Goal: Task Accomplishment & Management: Use online tool/utility

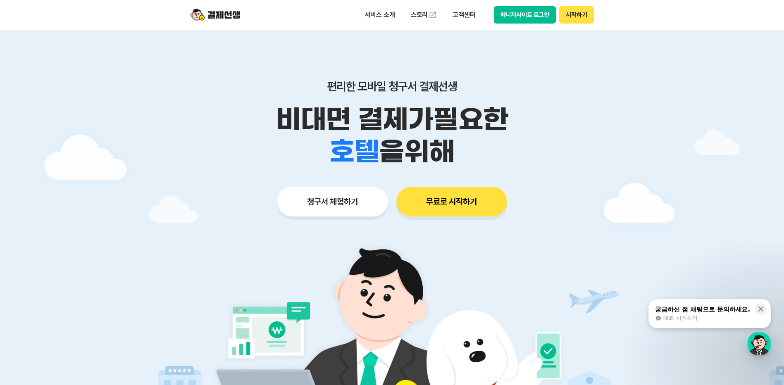
click at [575, 16] on button "시작하기" at bounding box center [576, 14] width 34 height 17
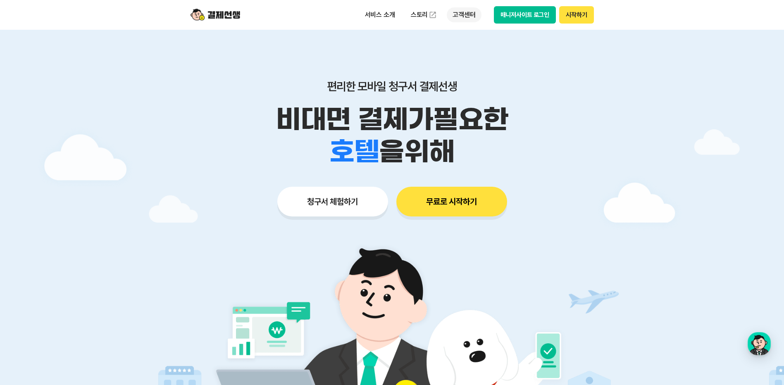
click at [461, 17] on p "고객센터" at bounding box center [464, 14] width 34 height 15
click at [521, 14] on button "매니저사이트 로그인" at bounding box center [525, 14] width 62 height 17
click at [476, 208] on button "무료로 시작하기" at bounding box center [452, 202] width 111 height 30
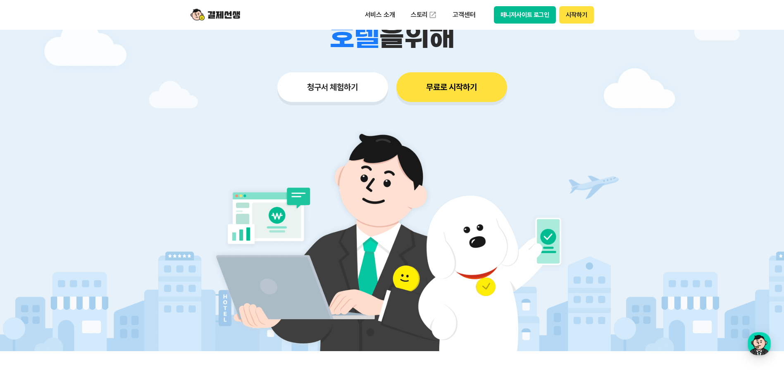
scroll to position [41, 0]
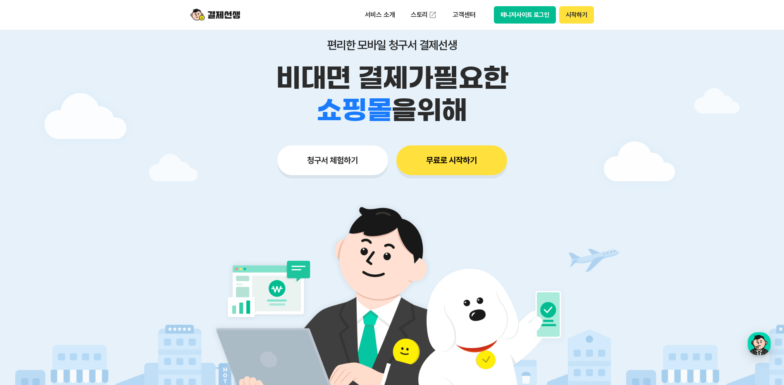
click at [574, 17] on button "시작하기" at bounding box center [576, 14] width 34 height 17
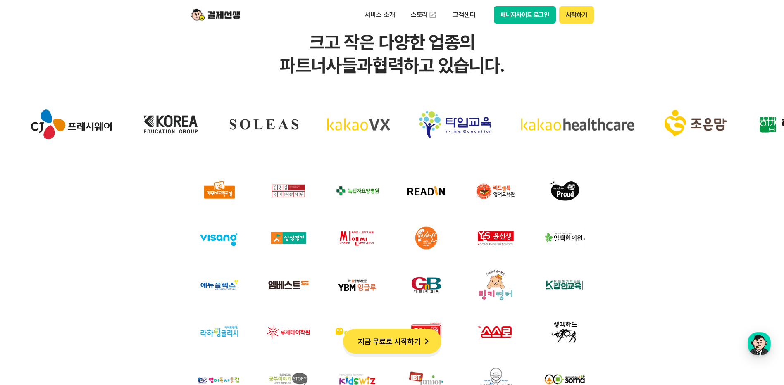
scroll to position [2605, 0]
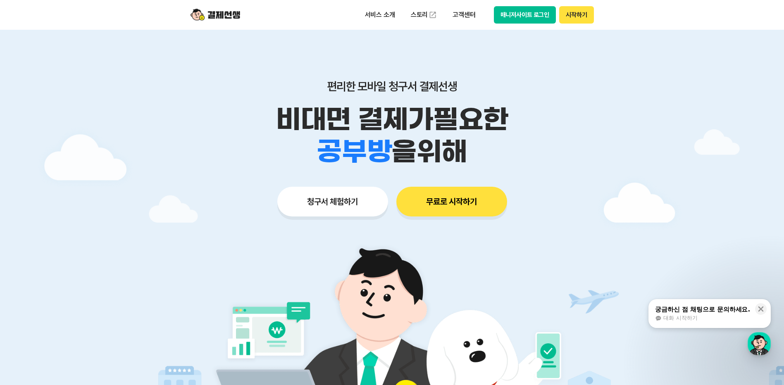
click at [572, 19] on button "시작하기" at bounding box center [576, 14] width 34 height 17
